Goal: Transaction & Acquisition: Subscribe to service/newsletter

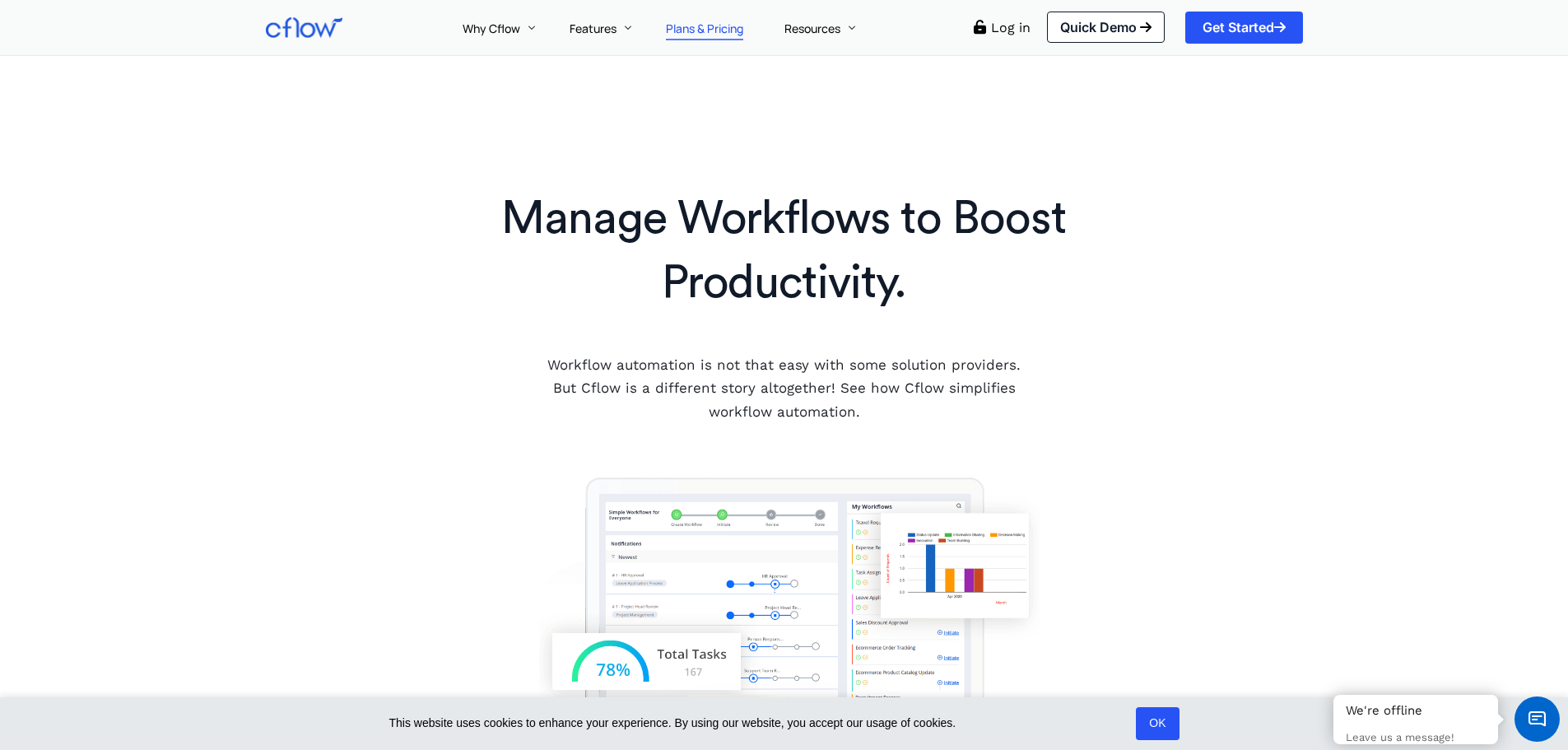
click at [673, 28] on span "Plans & Pricing" at bounding box center [704, 29] width 77 height 16
drag, startPoint x: 757, startPoint y: 465, endPoint x: 793, endPoint y: 450, distance: 39.0
click at [757, 465] on div at bounding box center [784, 262] width 1568 height 414
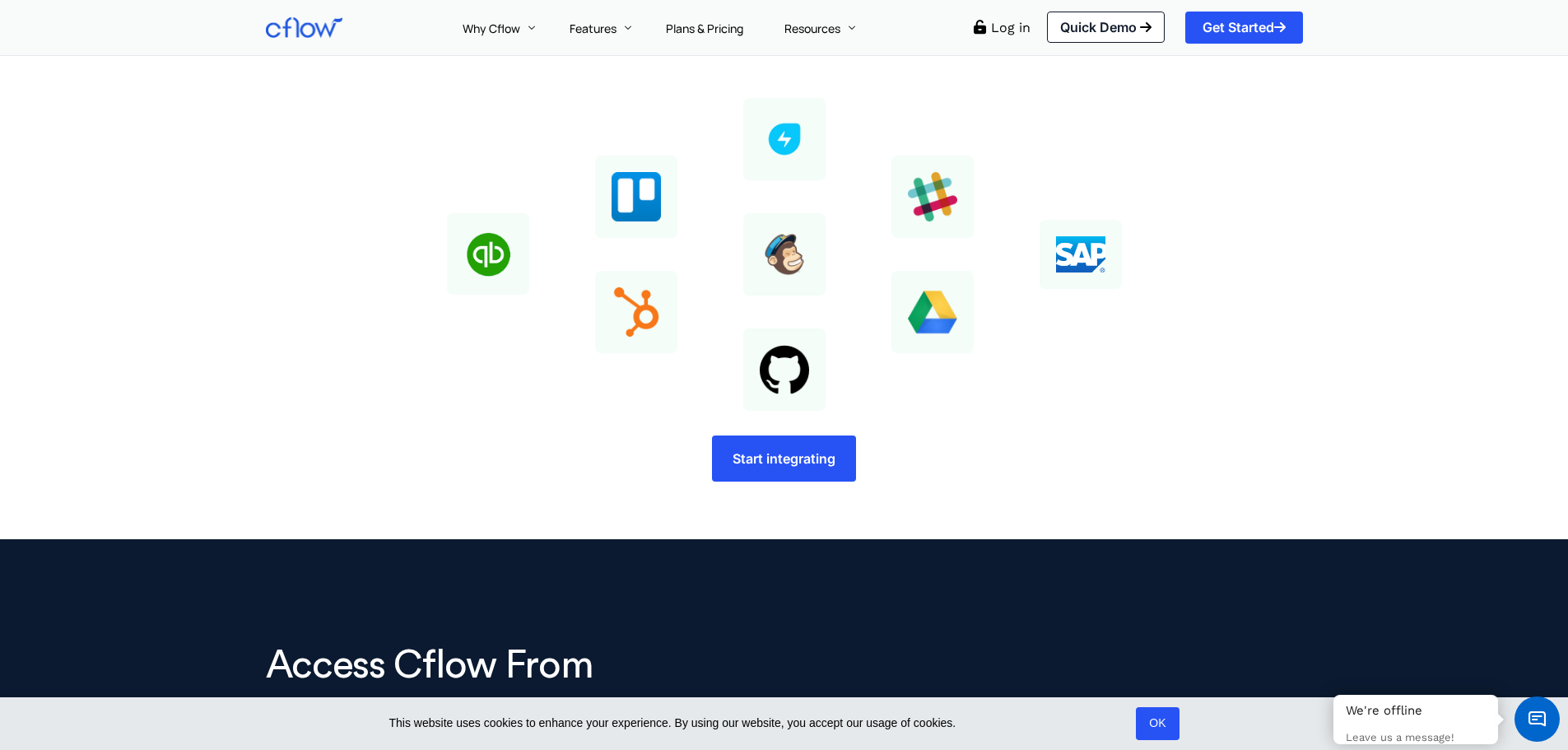
scroll to position [1878, 0]
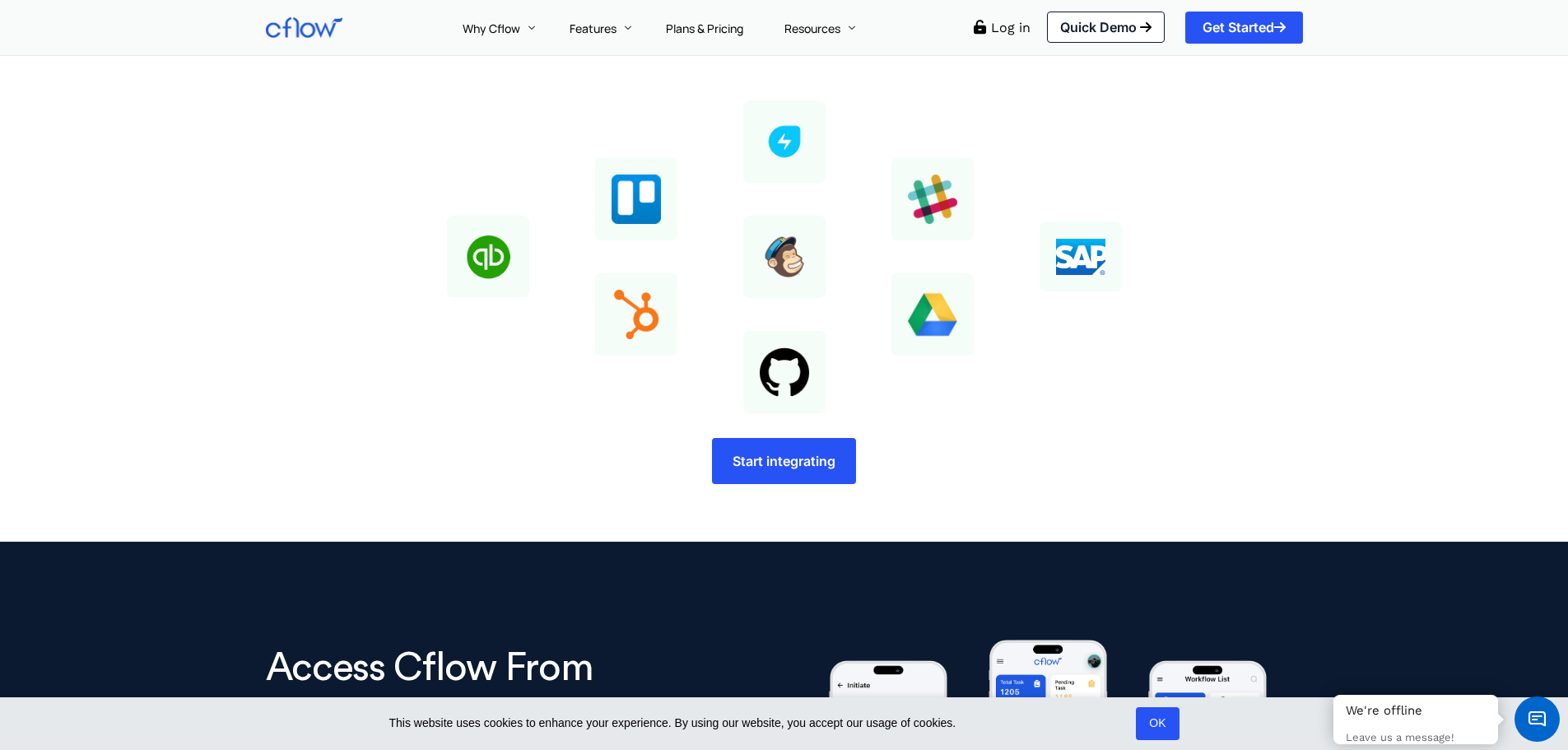
click at [793, 450] on link "Start integrating" at bounding box center [784, 461] width 144 height 46
click at [1258, 437] on div "Integrate with more than 1000 essential business tools. Start integrating" at bounding box center [784, 230] width 985 height 526
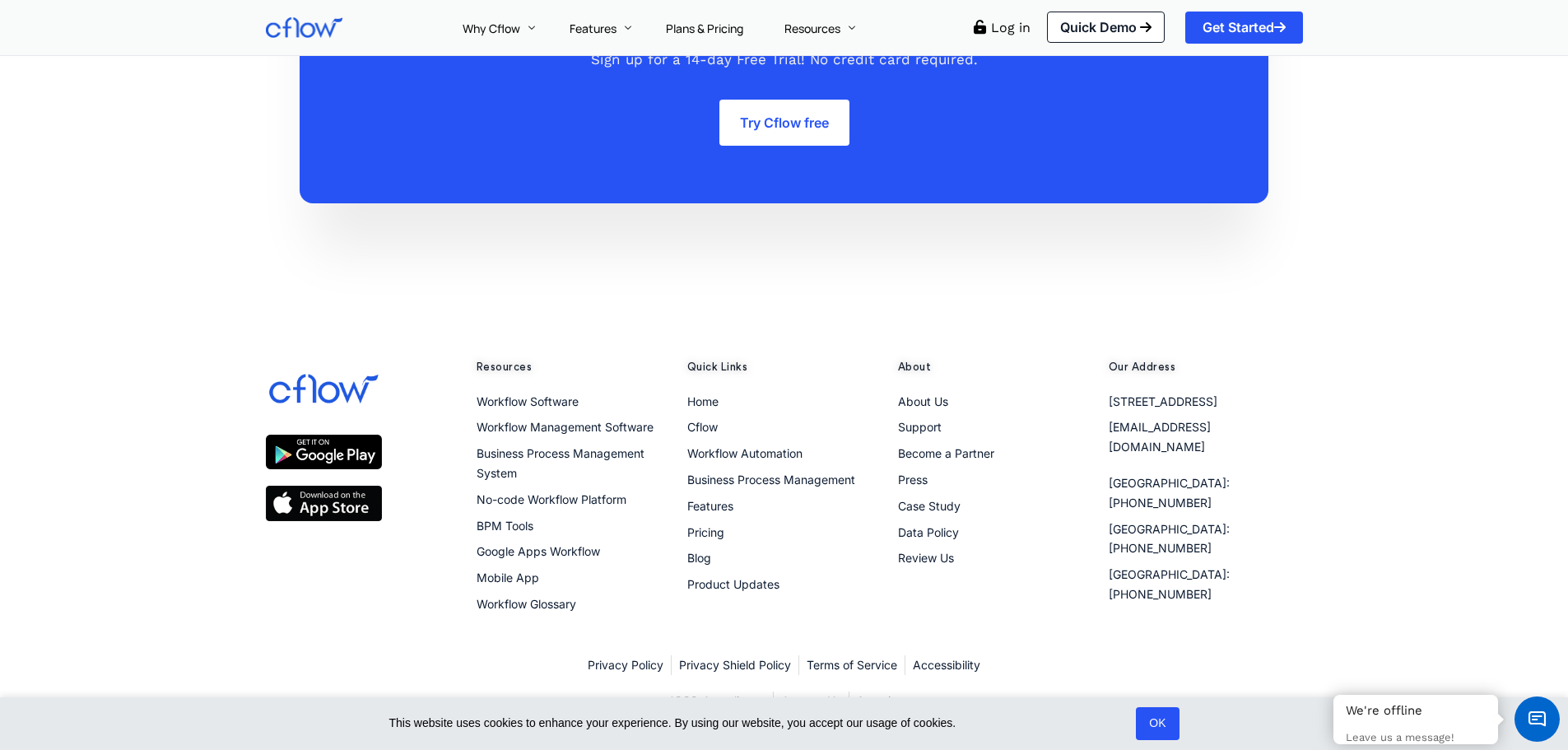
scroll to position [4726, 0]
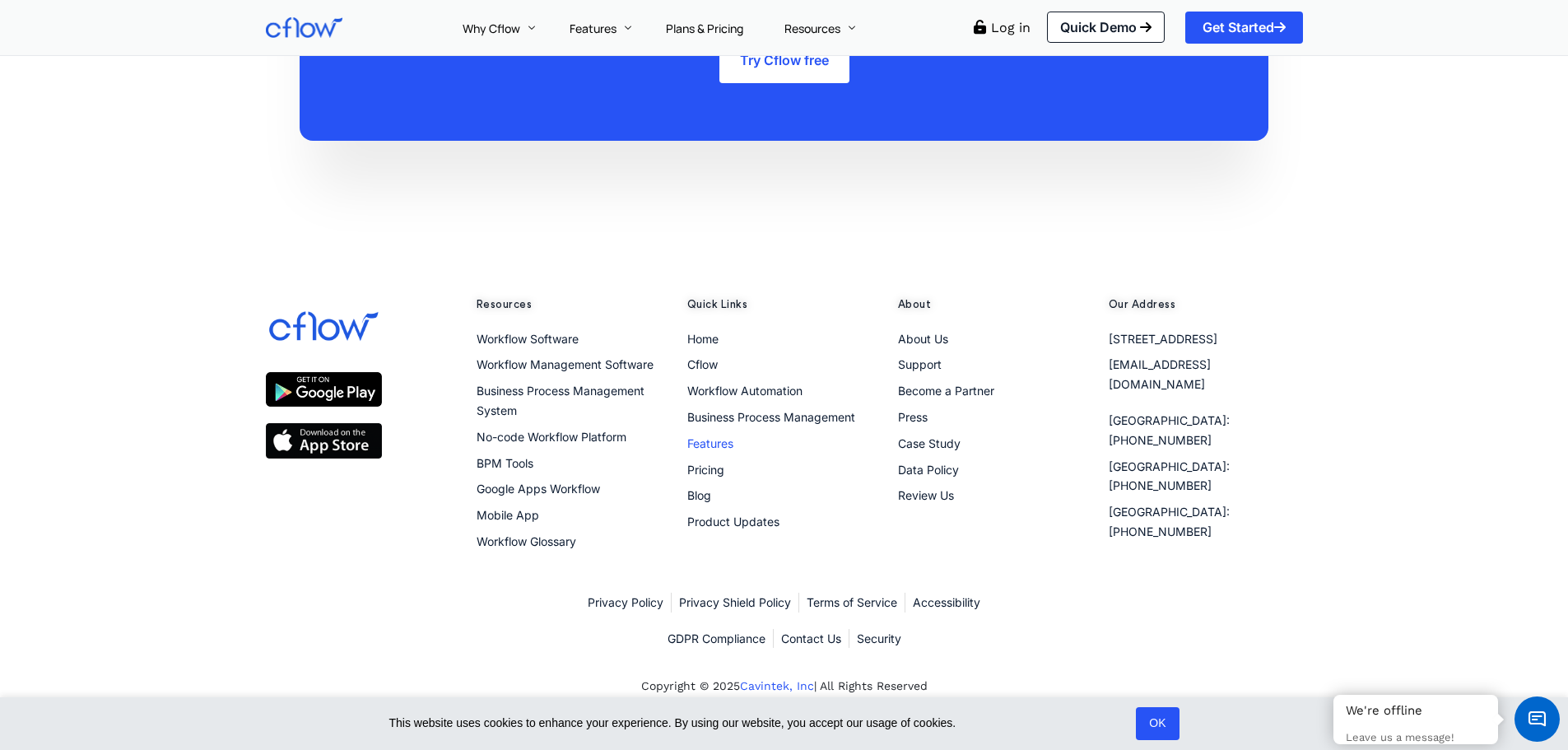
click at [702, 441] on span "Features" at bounding box center [710, 444] width 46 height 20
